Goal: Information Seeking & Learning: Learn about a topic

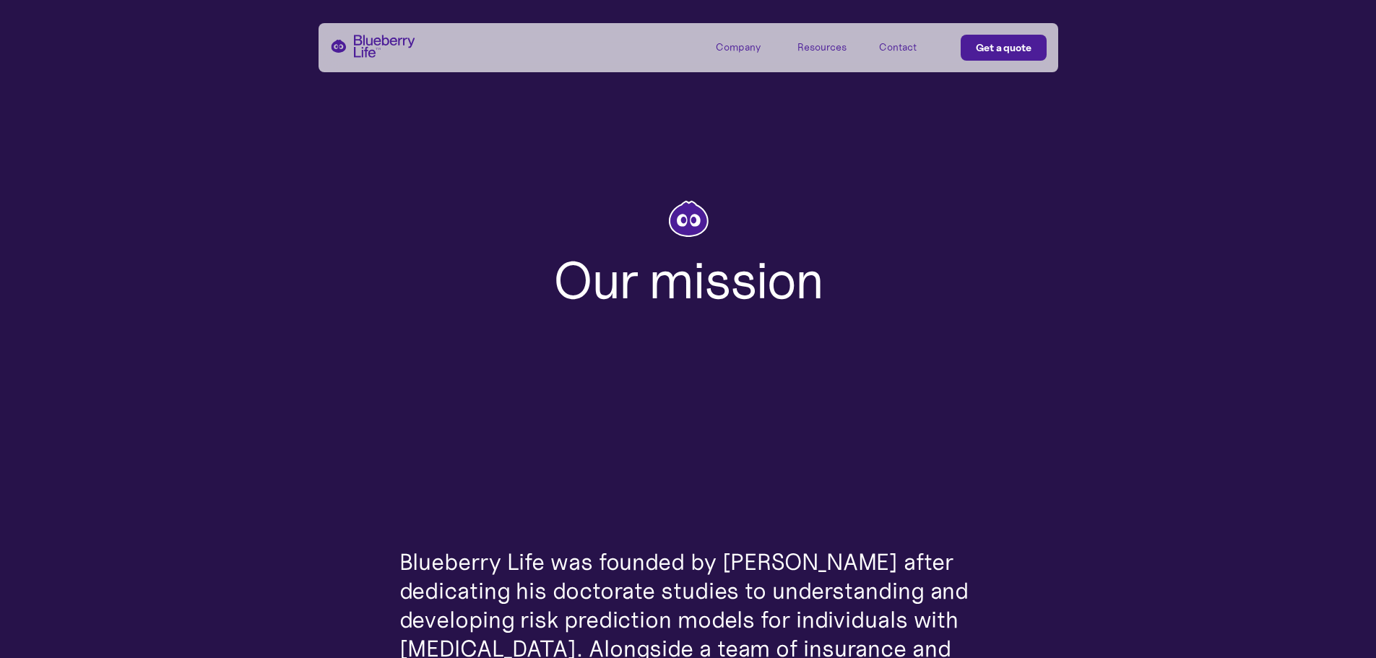
click at [811, 49] on div "Resources" at bounding box center [821, 47] width 49 height 12
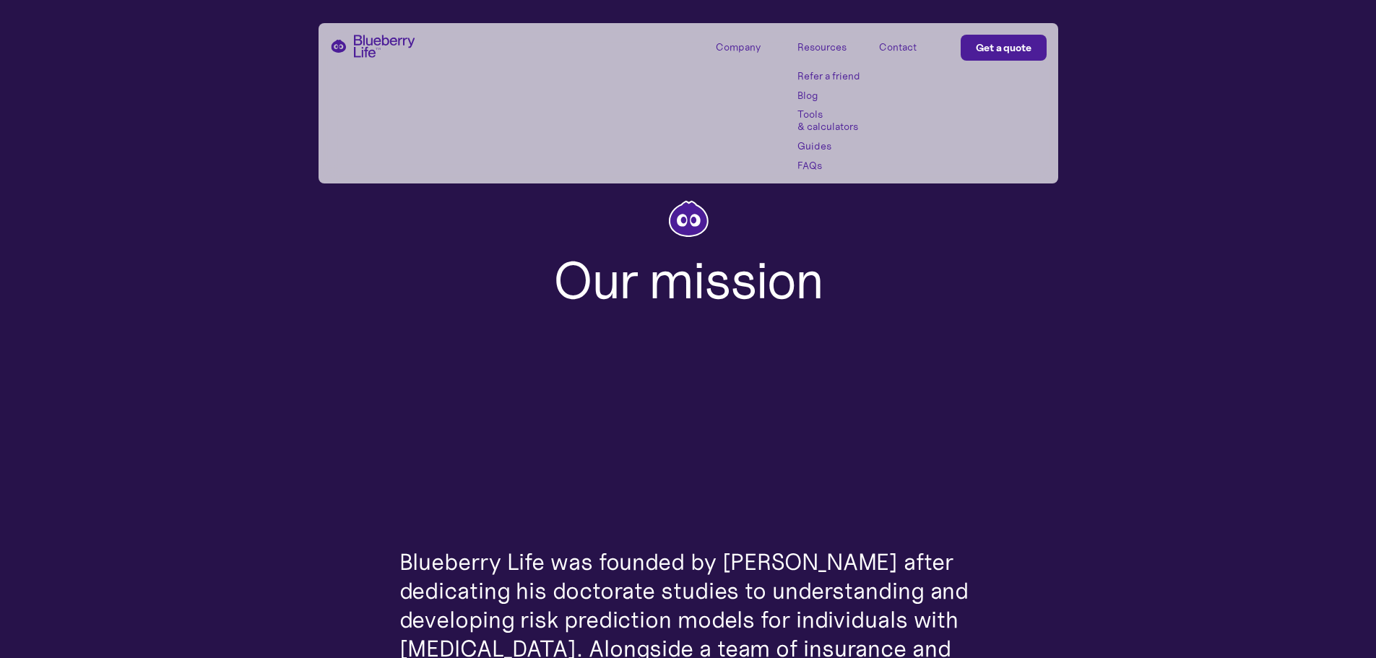
click at [761, 48] on div "Company" at bounding box center [748, 47] width 65 height 24
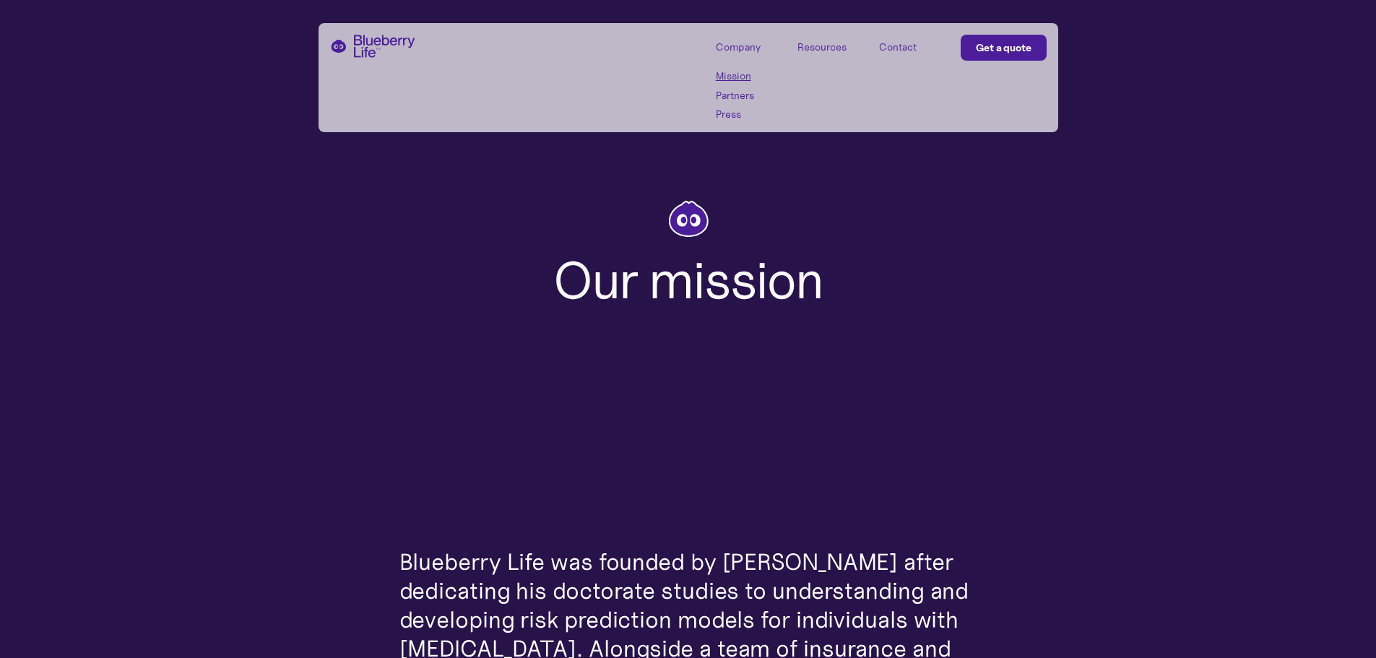
click at [736, 99] on link "Partners" at bounding box center [748, 96] width 65 height 12
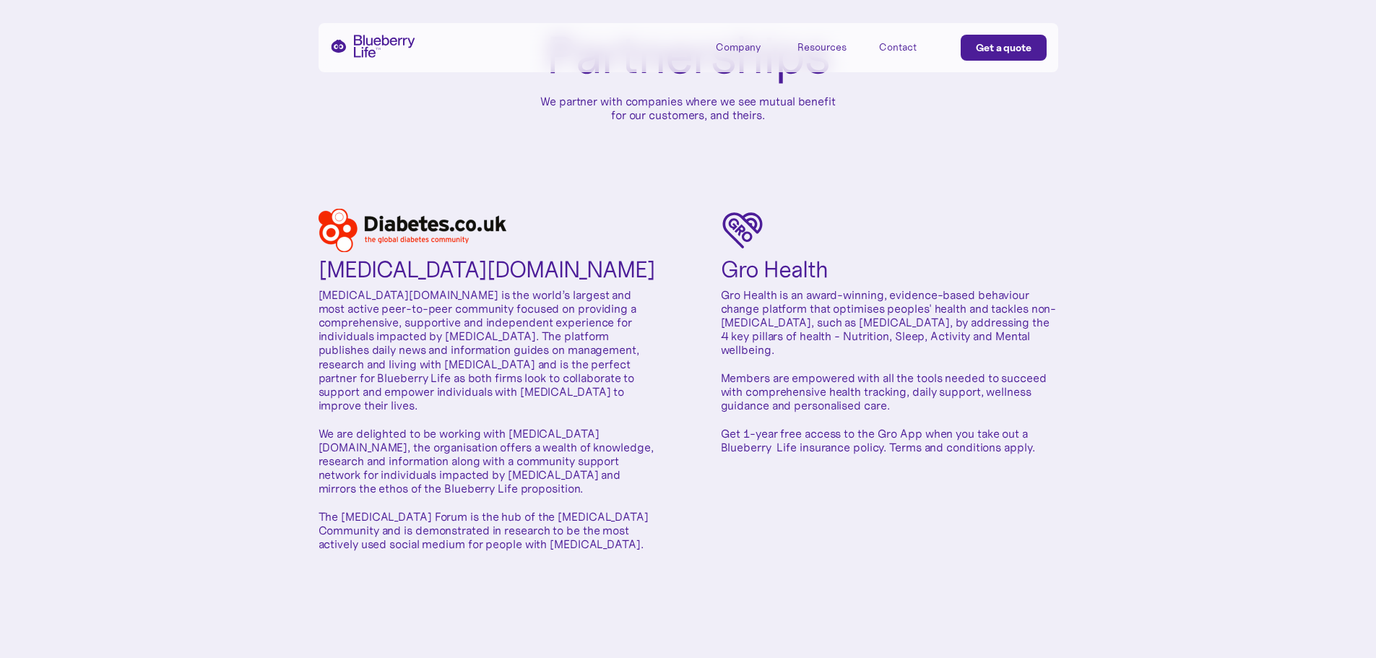
scroll to position [144, 0]
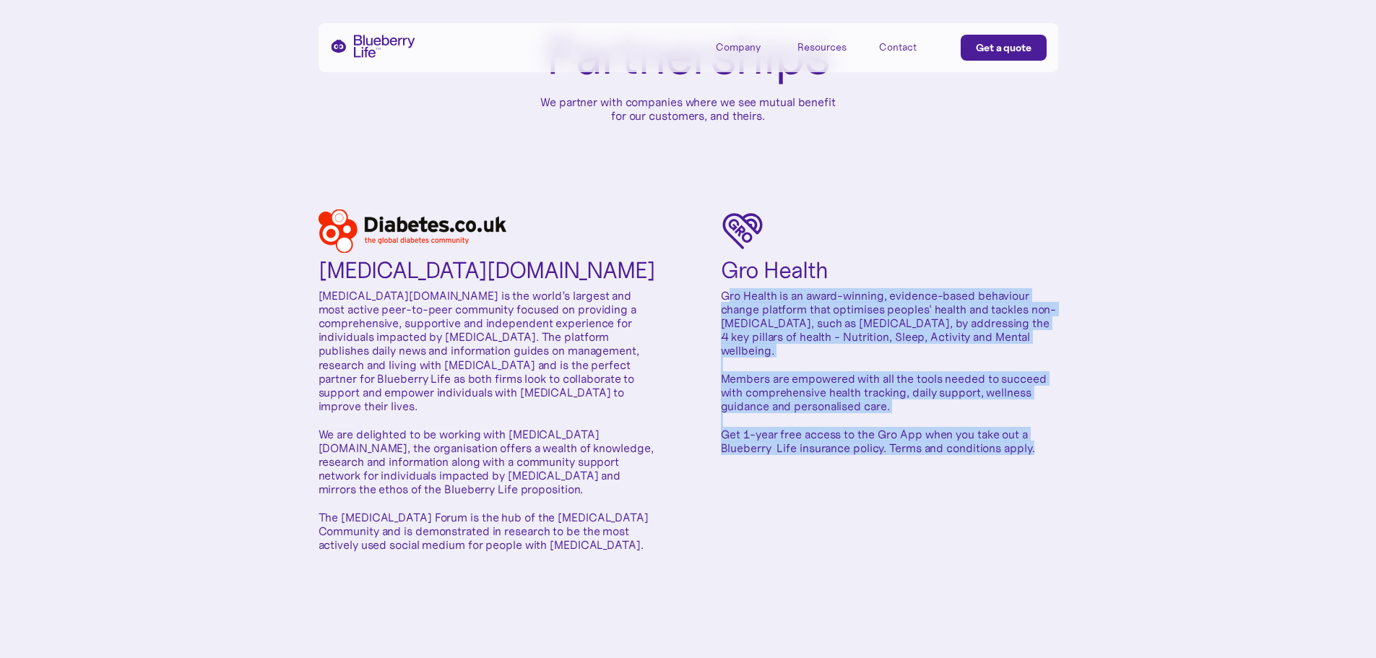
drag, startPoint x: 725, startPoint y: 293, endPoint x: 1039, endPoint y: 456, distance: 353.7
click at [1039, 456] on div "Diabetes.co.uk Diabetes.co.uk is the world’s largest and most active peer-to-pe…" at bounding box center [688, 380] width 740 height 342
click at [773, 460] on div "Diabetes.co.uk Diabetes.co.uk is the world’s largest and most active peer-to-pe…" at bounding box center [688, 380] width 740 height 342
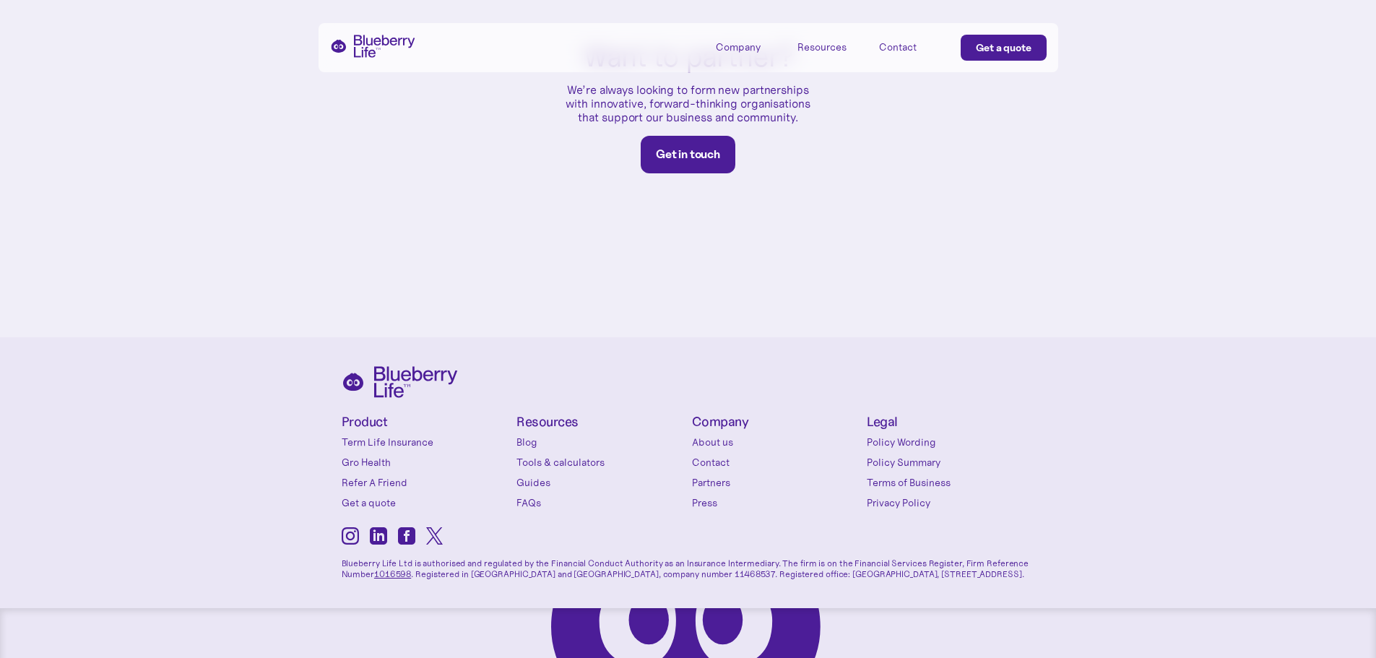
scroll to position [891, 0]
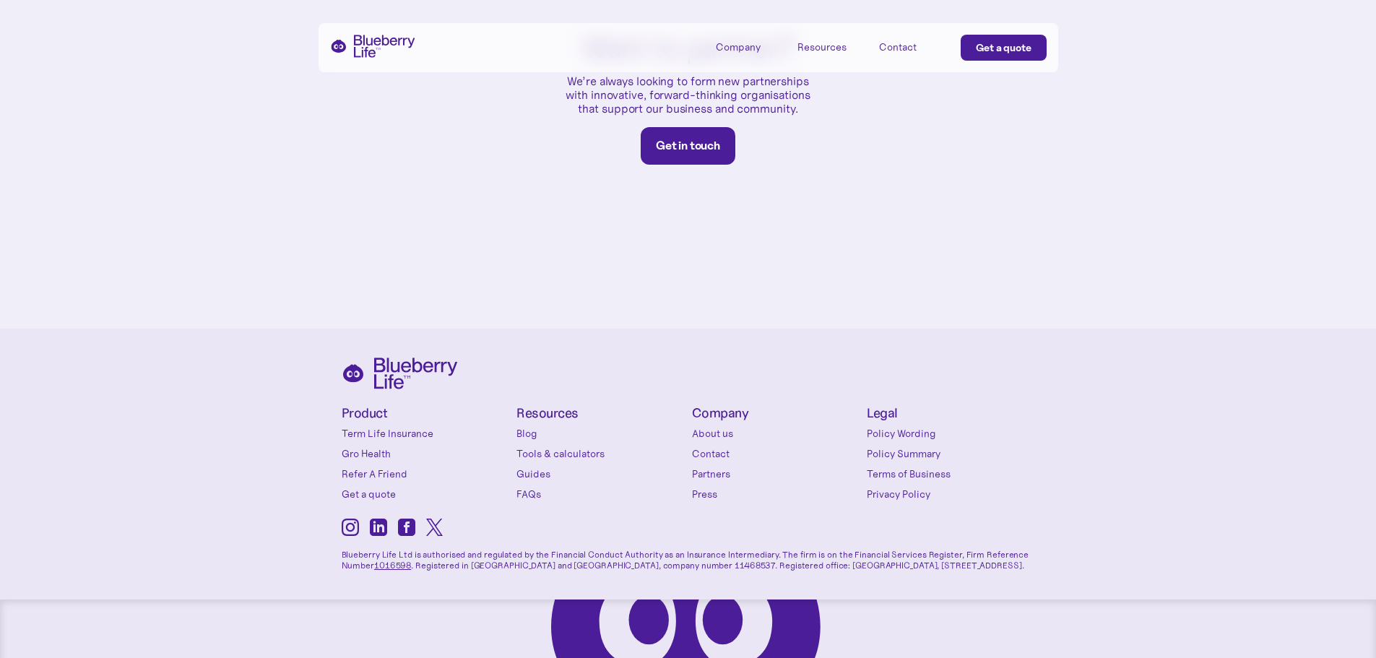
click at [719, 426] on link "About us" at bounding box center [776, 433] width 168 height 14
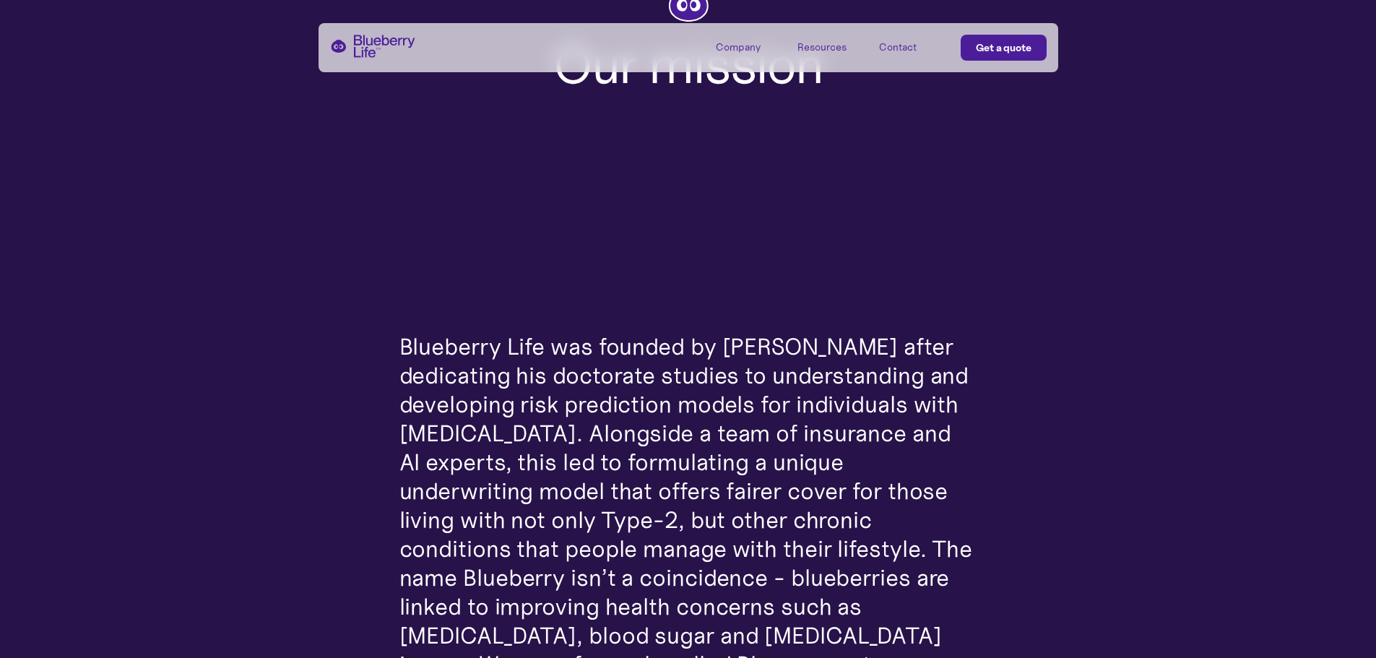
scroll to position [216, 0]
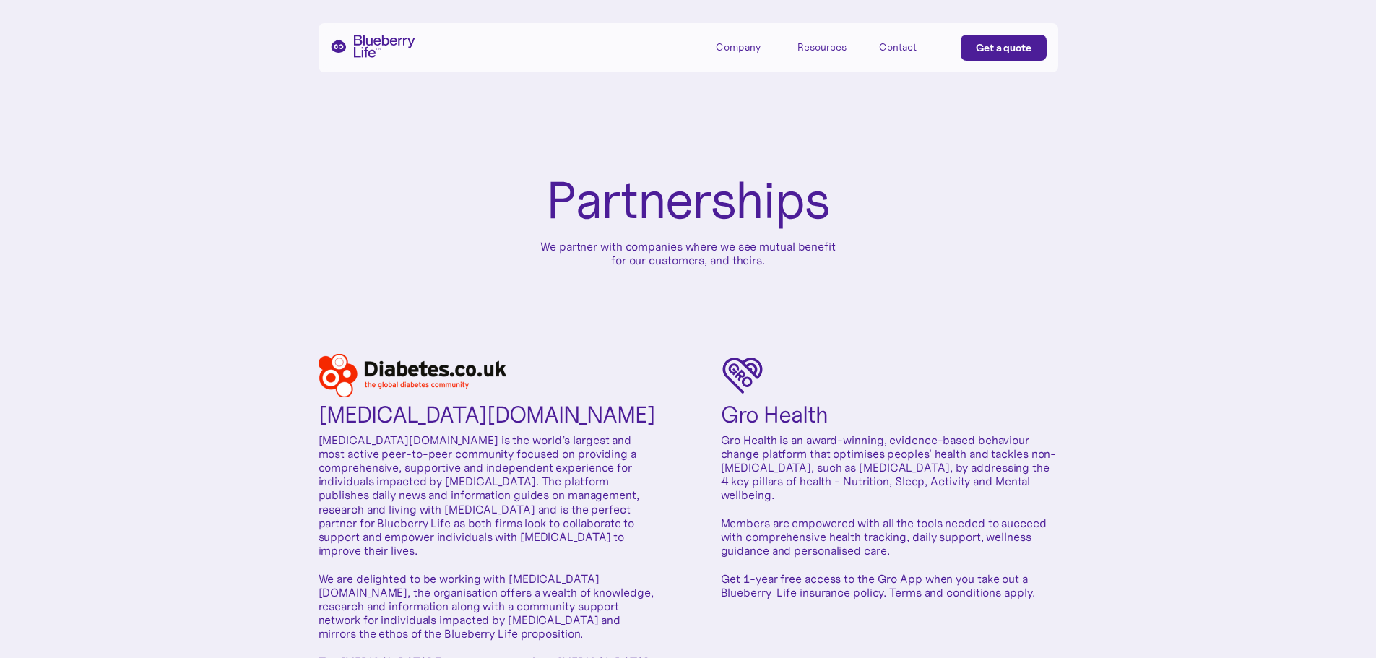
scroll to position [891, 0]
